Goal: Transaction & Acquisition: Purchase product/service

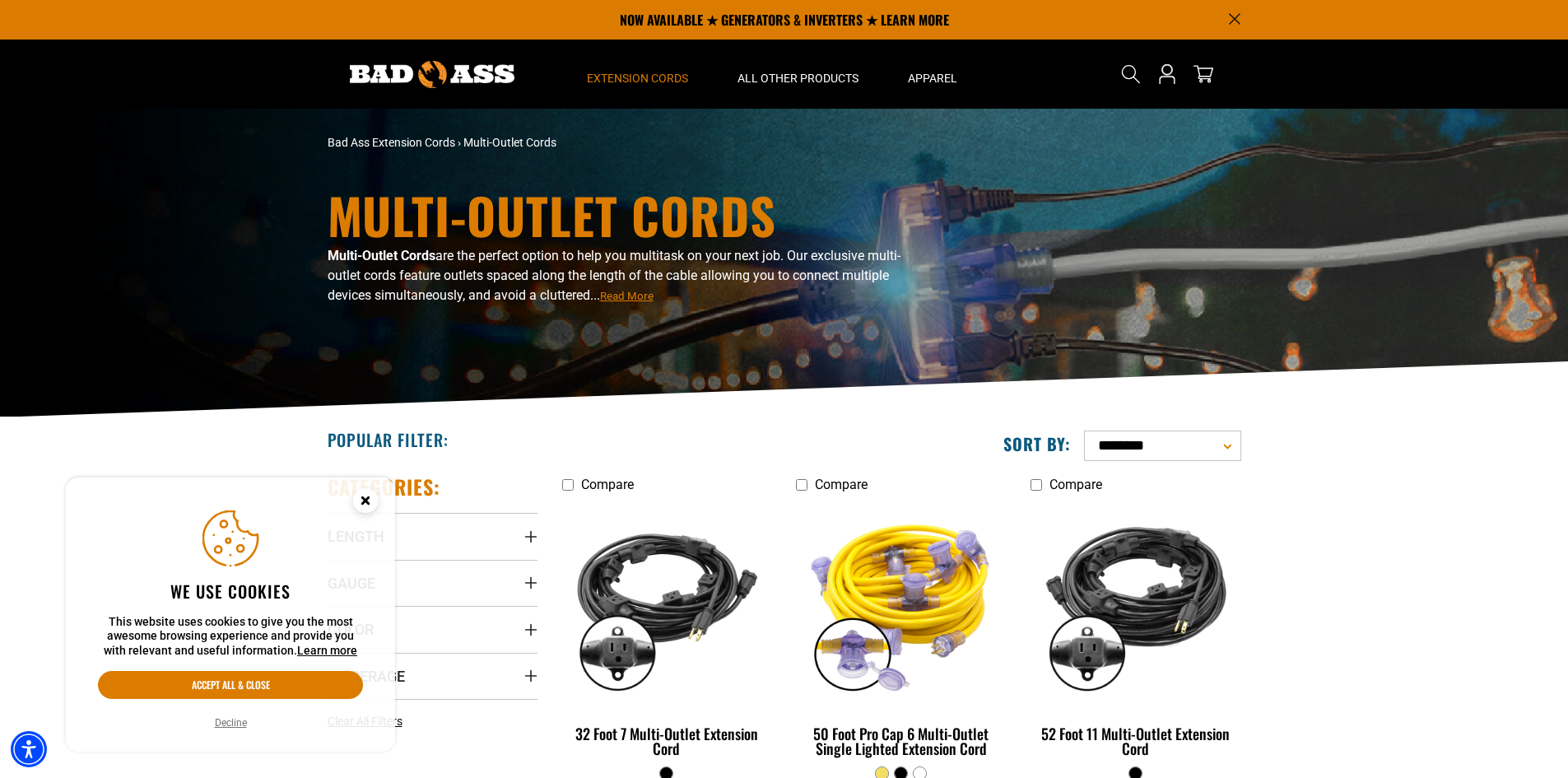
click at [365, 504] on circle "Cookie Consent" at bounding box center [366, 501] width 25 height 25
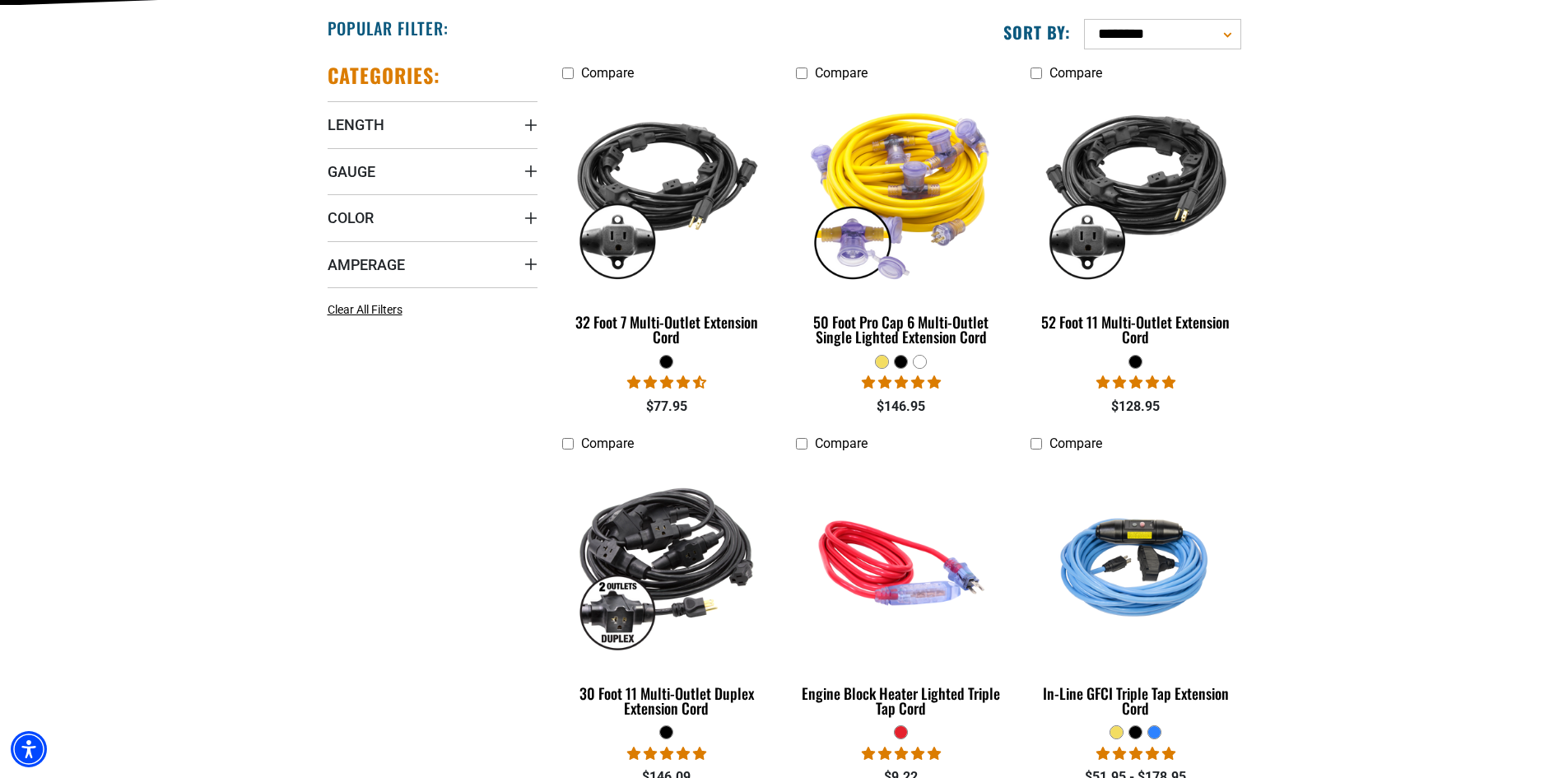
scroll to position [494, 0]
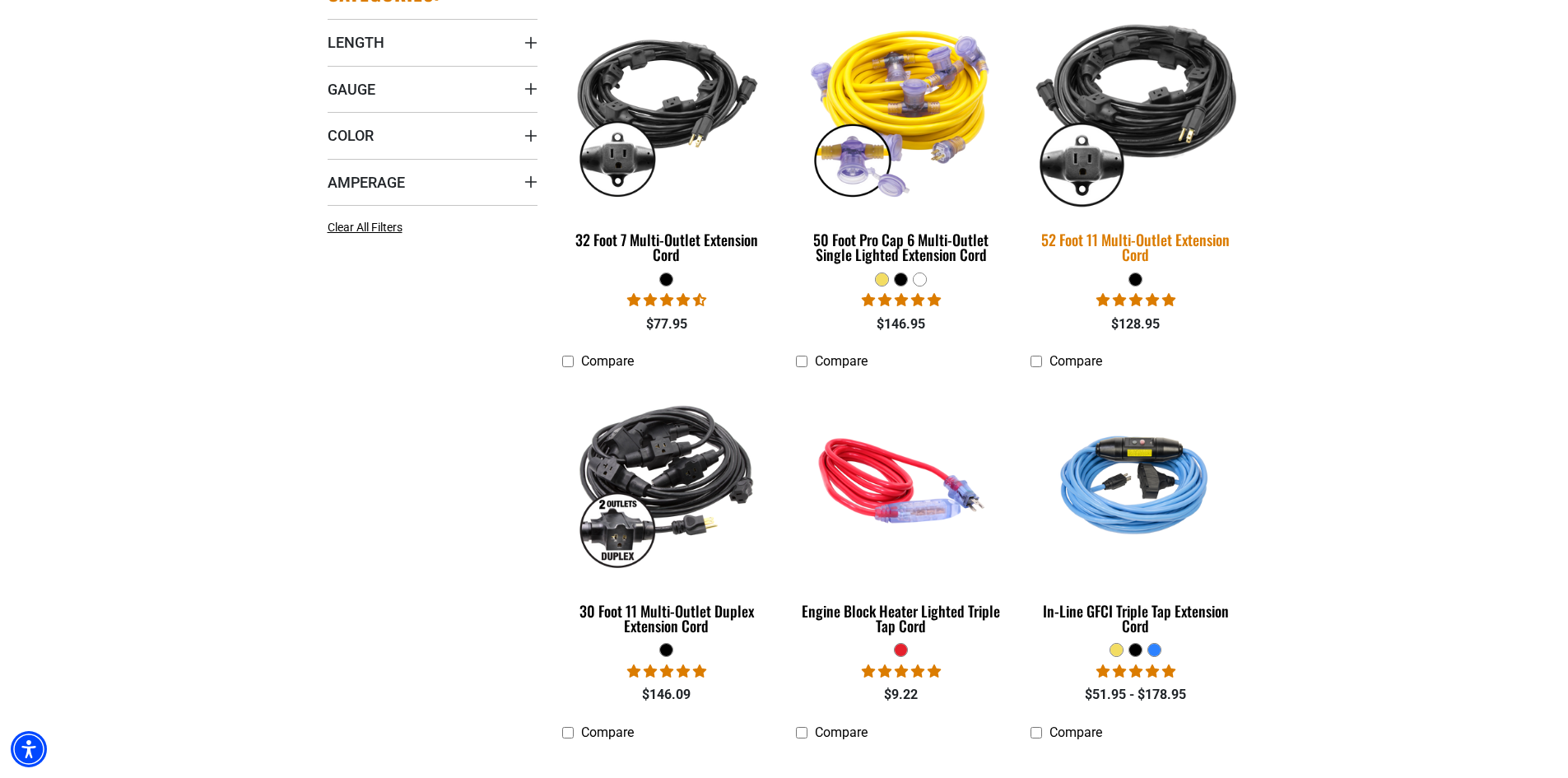
click at [1202, 235] on div "52 Foot 11 Multi-Outlet Extension Cord" at bounding box center [1135, 247] width 210 height 30
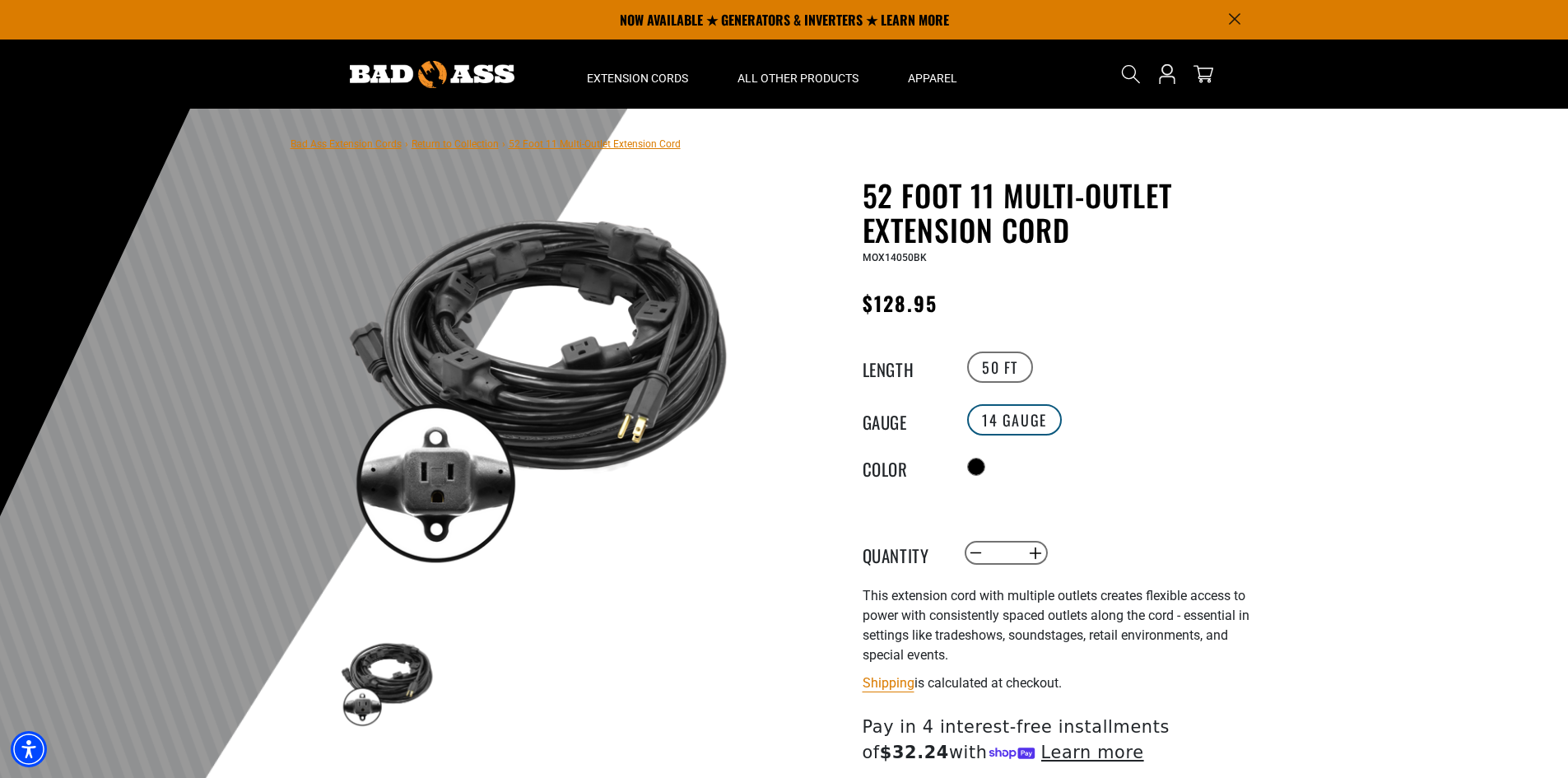
click at [1028, 419] on label "14 Gauge" at bounding box center [1014, 419] width 94 height 31
click at [1010, 372] on label "50 FT" at bounding box center [999, 366] width 66 height 31
